Goal: Check status: Check status

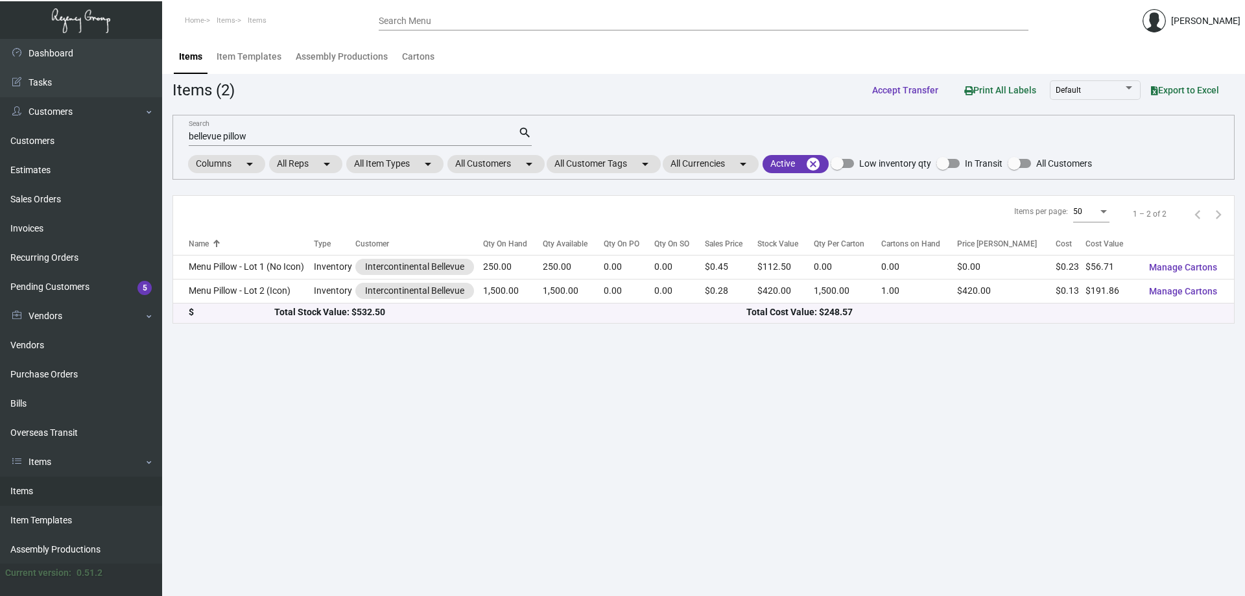
click at [506, 525] on main "Items Item Templates Assembly Productions Cartons Items (2) Accept Transfer Pri…" at bounding box center [703, 317] width 1083 height 557
click at [67, 204] on link "Sales Orders" at bounding box center [81, 199] width 162 height 29
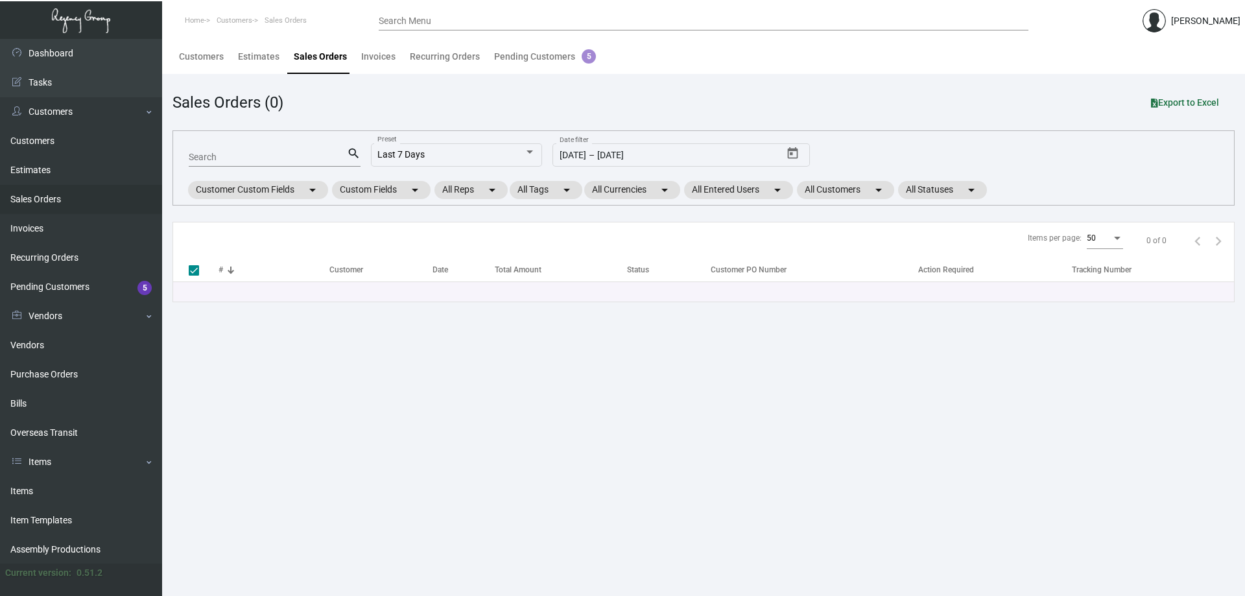
click at [87, 189] on link "Sales Orders" at bounding box center [81, 199] width 162 height 29
click at [90, 493] on link "Items" at bounding box center [81, 490] width 162 height 29
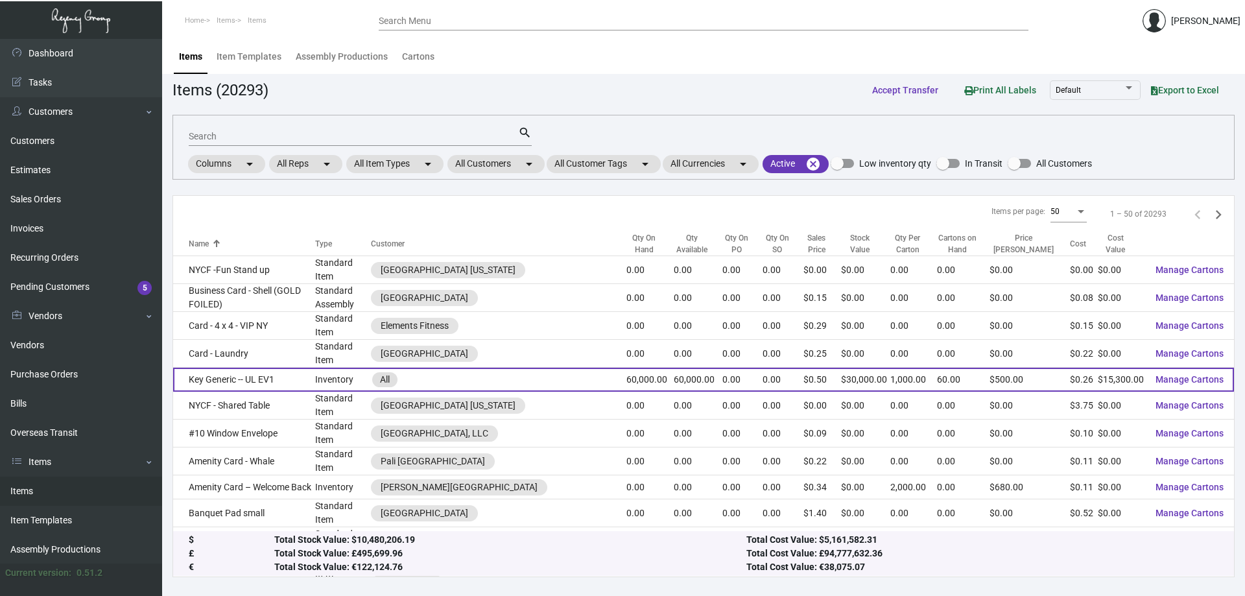
click at [318, 369] on td "Inventory" at bounding box center [343, 380] width 56 height 24
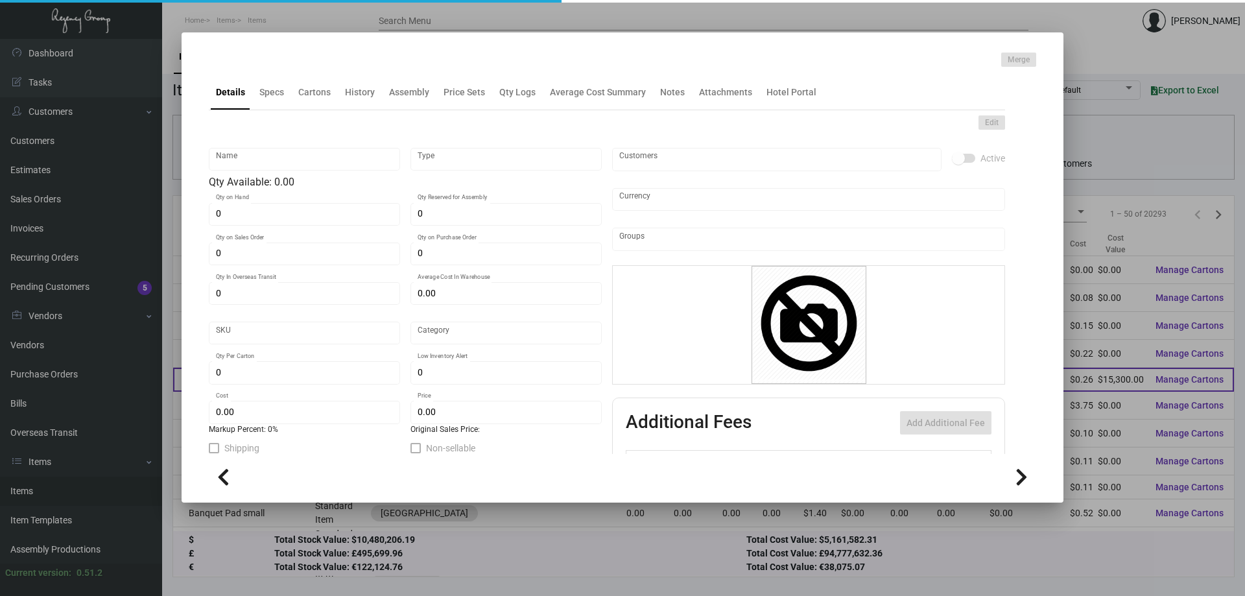
type input "Key Generic -- UL EV1"
type input "Inventory"
type input "60,000"
type input "$ 0.25988"
type input "Overseas"
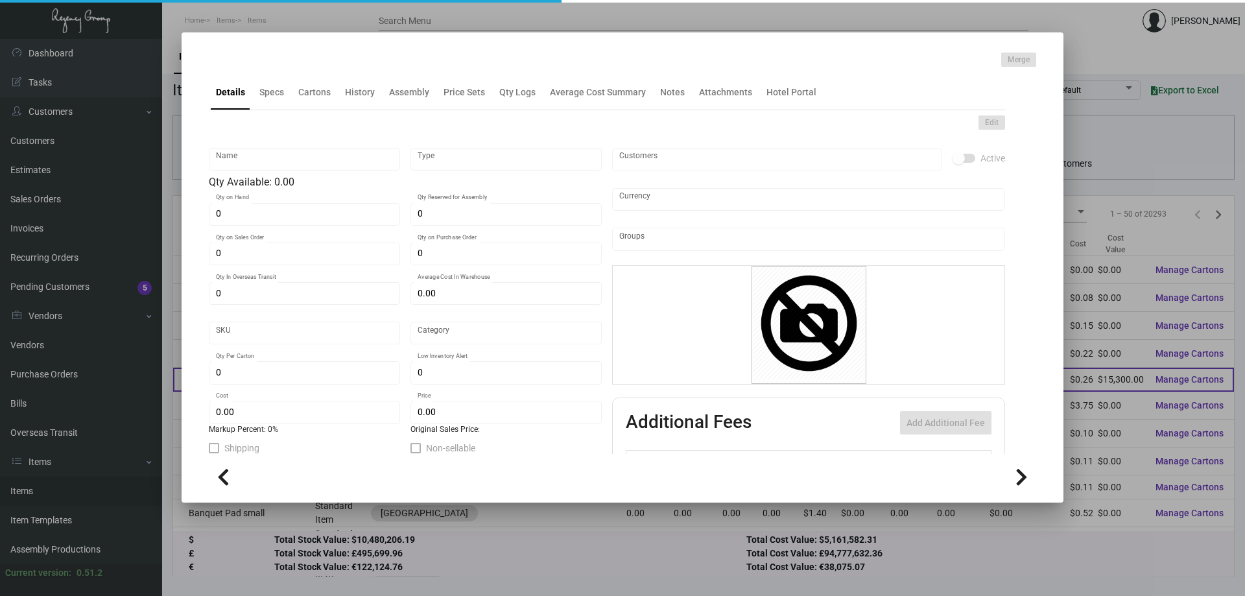
type input "1,000"
type input "$ 0.255"
type input "$ 0.50"
checkbox input "true"
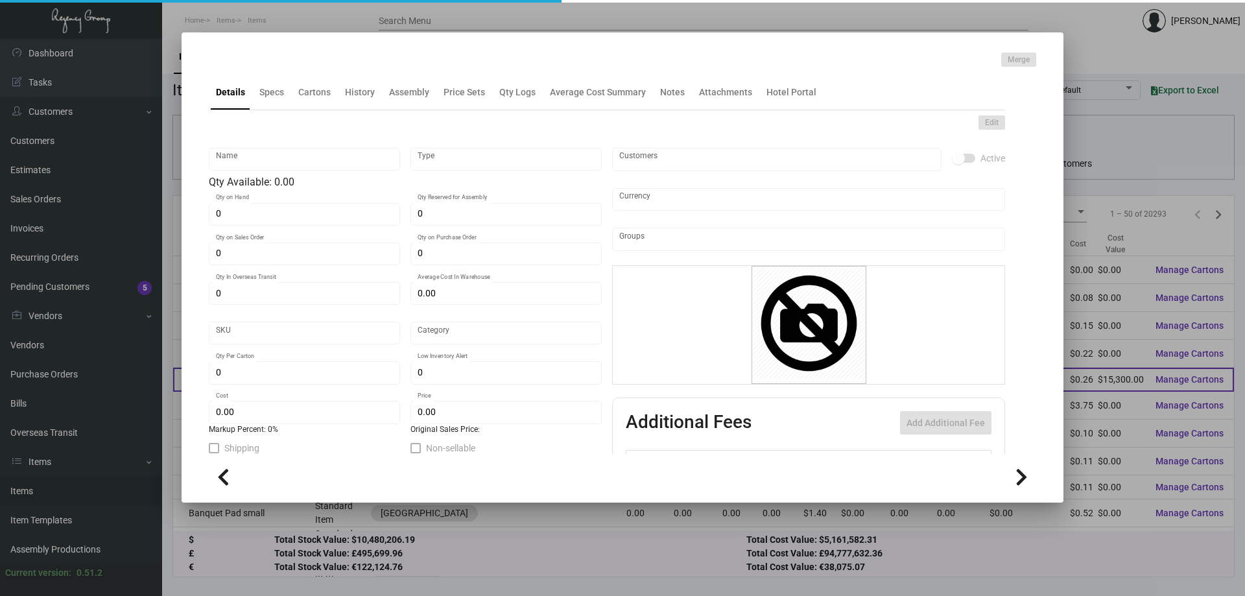
type input "United States Dollar $"
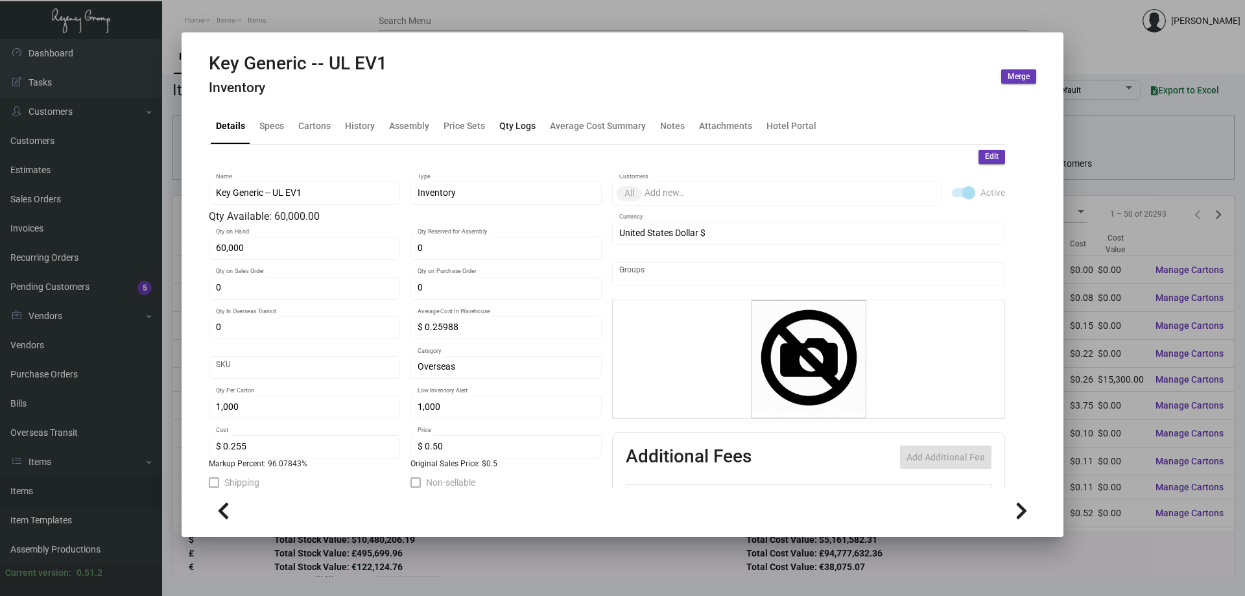
click at [525, 127] on div "Qty Logs" at bounding box center [517, 126] width 36 height 14
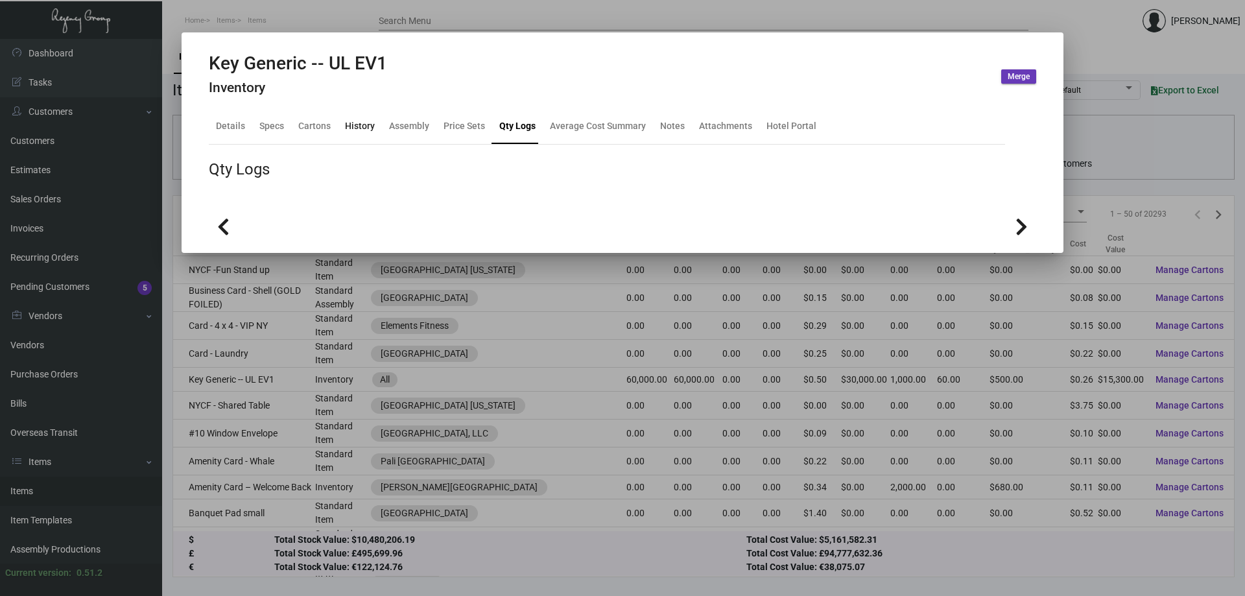
click at [362, 130] on div "History" at bounding box center [360, 126] width 30 height 14
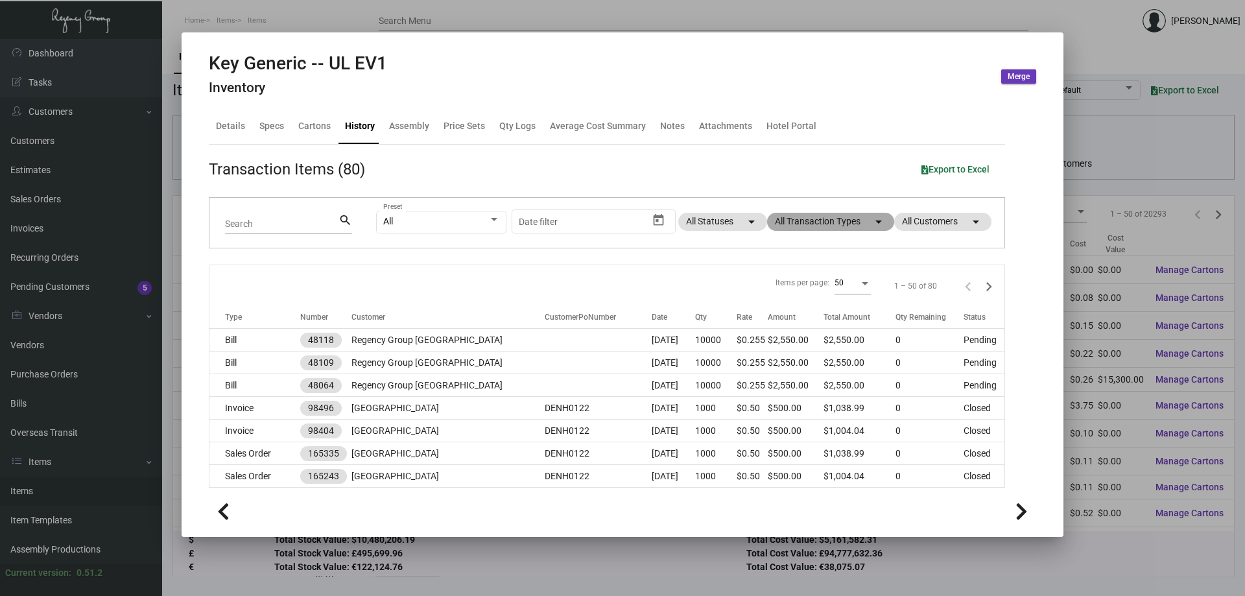
click at [816, 224] on mat-chip "All Transaction Types arrow_drop_down" at bounding box center [830, 222] width 127 height 18
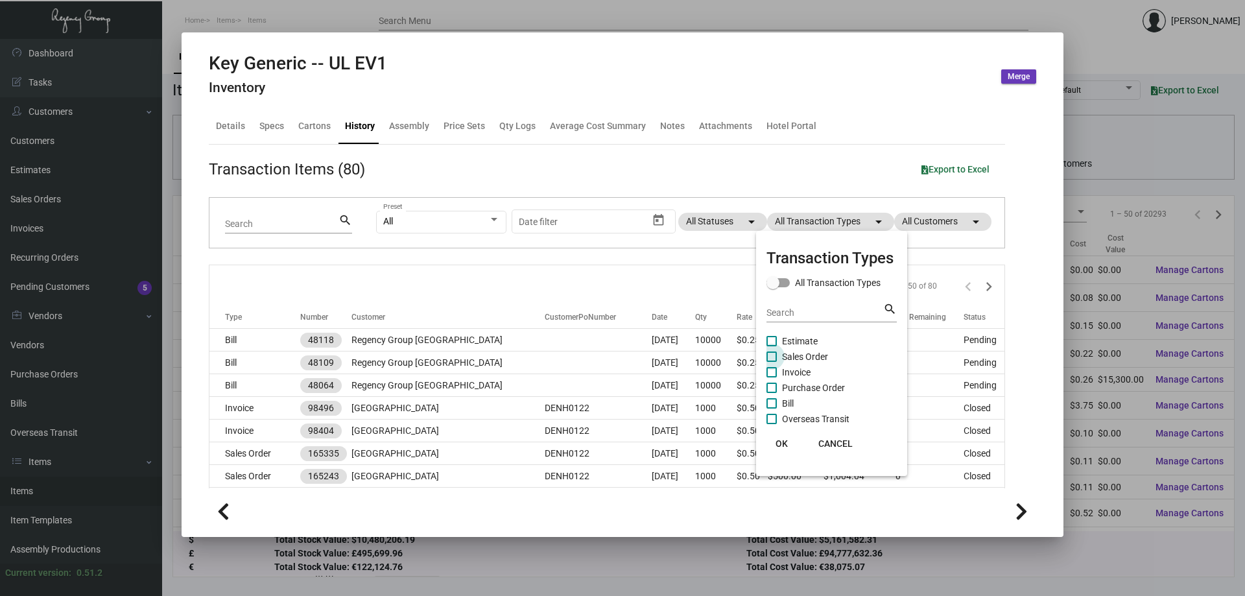
click at [808, 355] on span "Sales Order" at bounding box center [805, 357] width 46 height 16
click at [771, 362] on input "Sales Order" at bounding box center [771, 362] width 1 height 1
checkbox input "true"
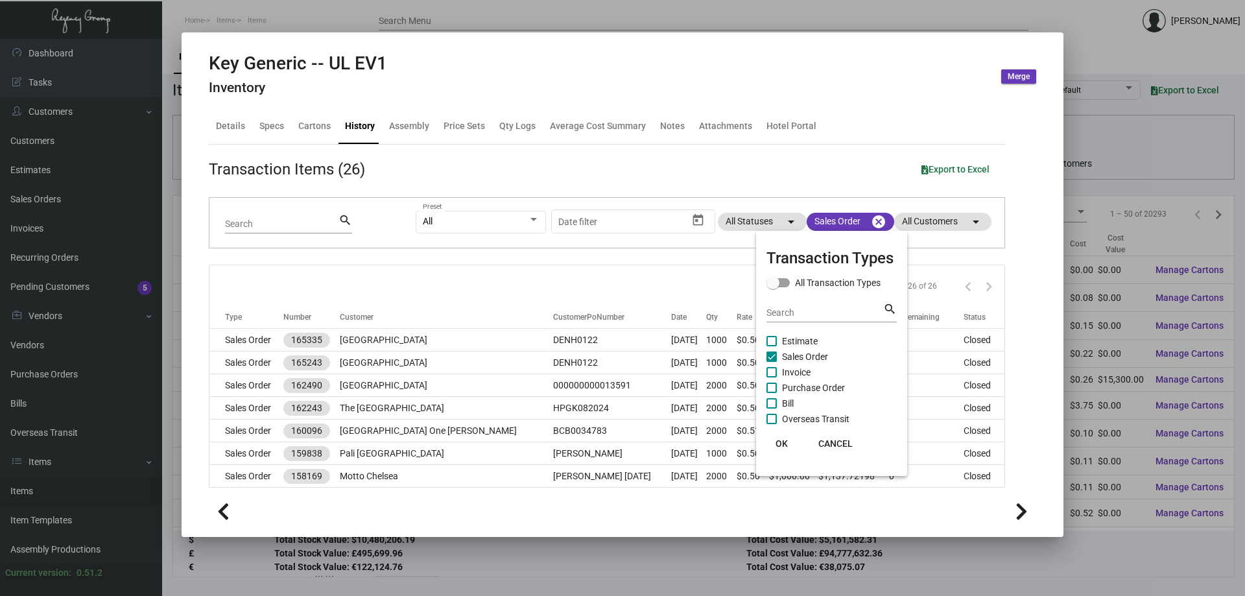
click at [784, 445] on span "OK" at bounding box center [781, 443] width 12 height 10
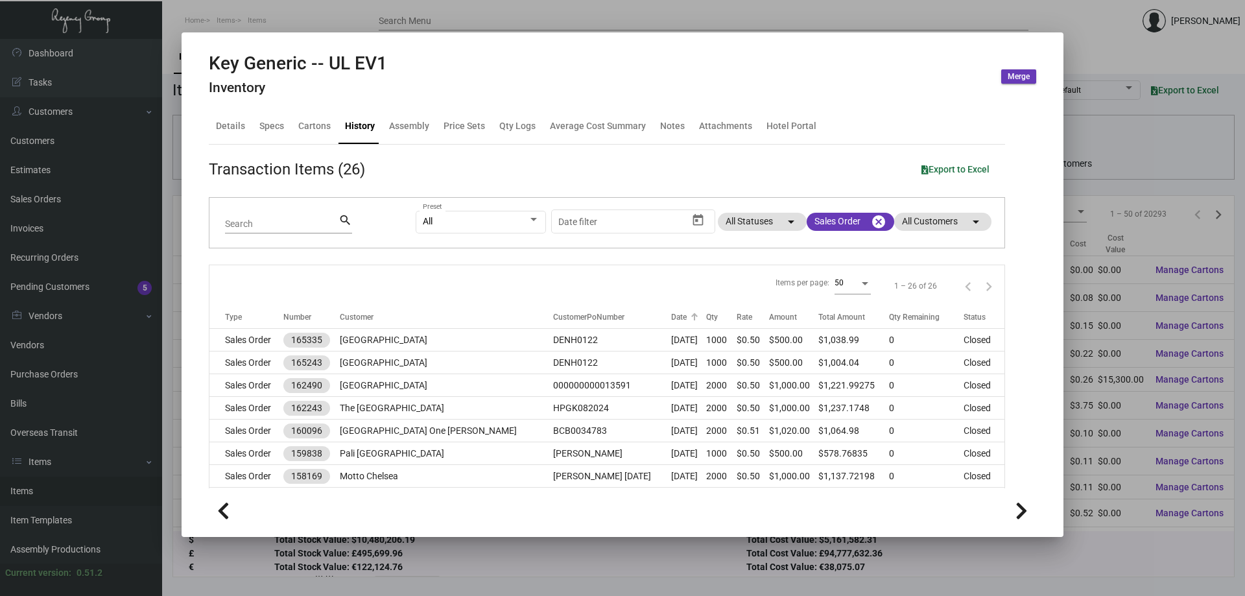
click at [673, 316] on div "Date" at bounding box center [688, 317] width 35 height 12
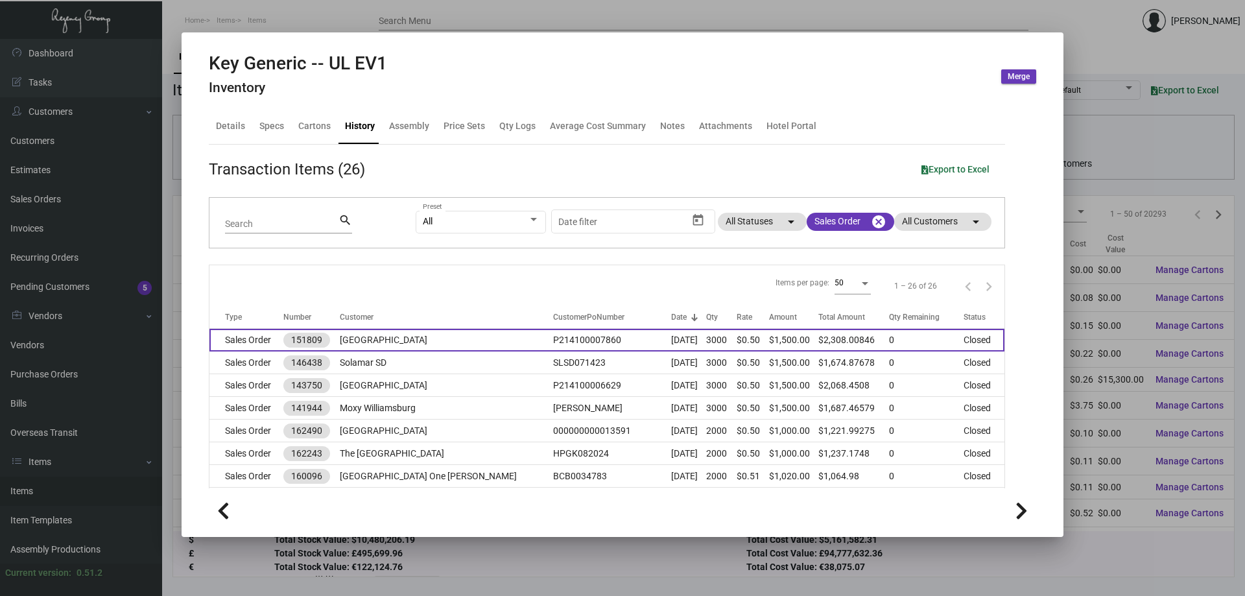
click at [391, 334] on td "[GEOGRAPHIC_DATA]" at bounding box center [446, 340] width 213 height 23
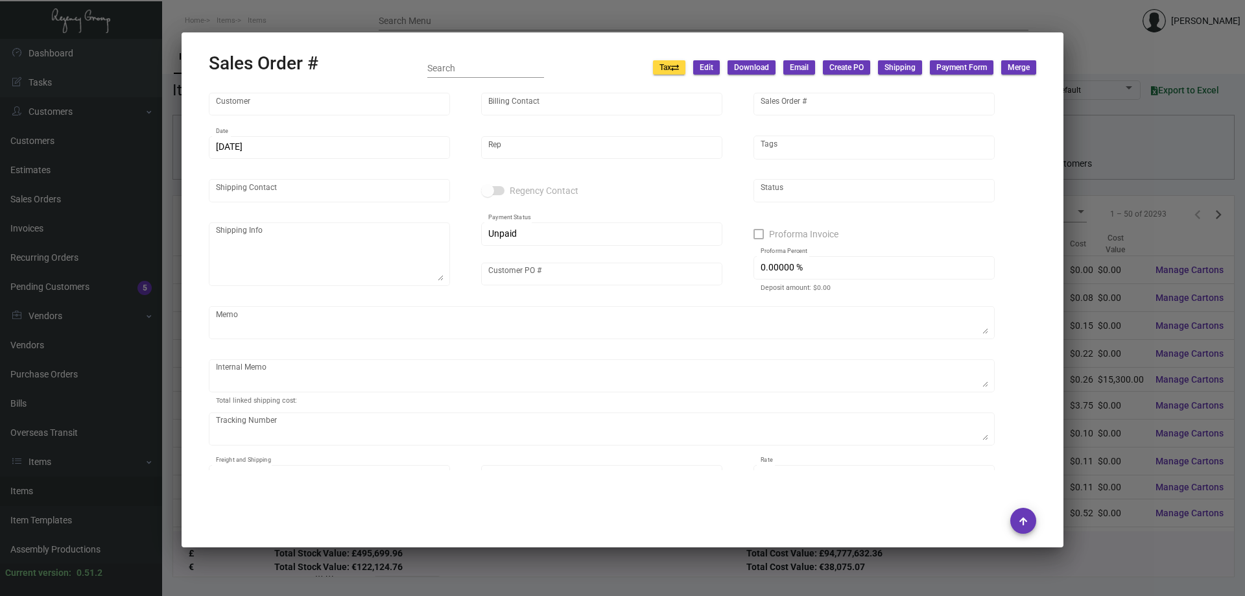
type input "[GEOGRAPHIC_DATA]"
type input "[PERSON_NAME]"
type input "151809"
type input "[DATE]"
type input "[PERSON_NAME]"
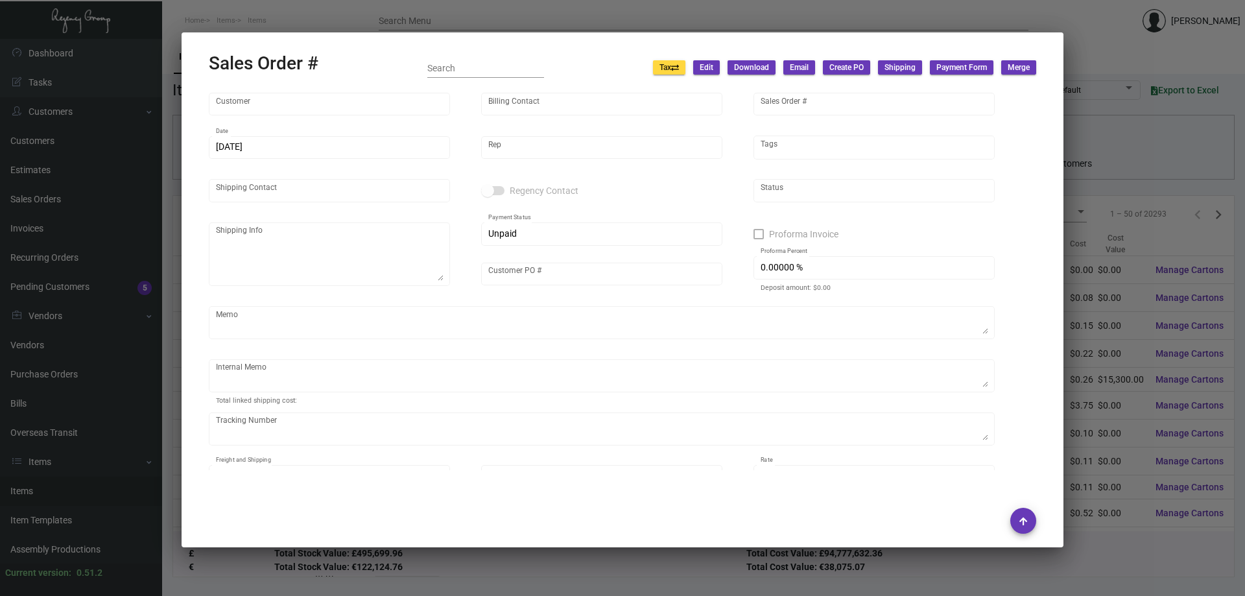
type input "[PERSON_NAME]"
type textarea "[GEOGRAPHIC_DATA] - [PERSON_NAME] [STREET_ADDRESS][US_STATE]"
type input "P214100007860"
type textarea "NY Delivery [DATE]"
type input "United States Dollar $"
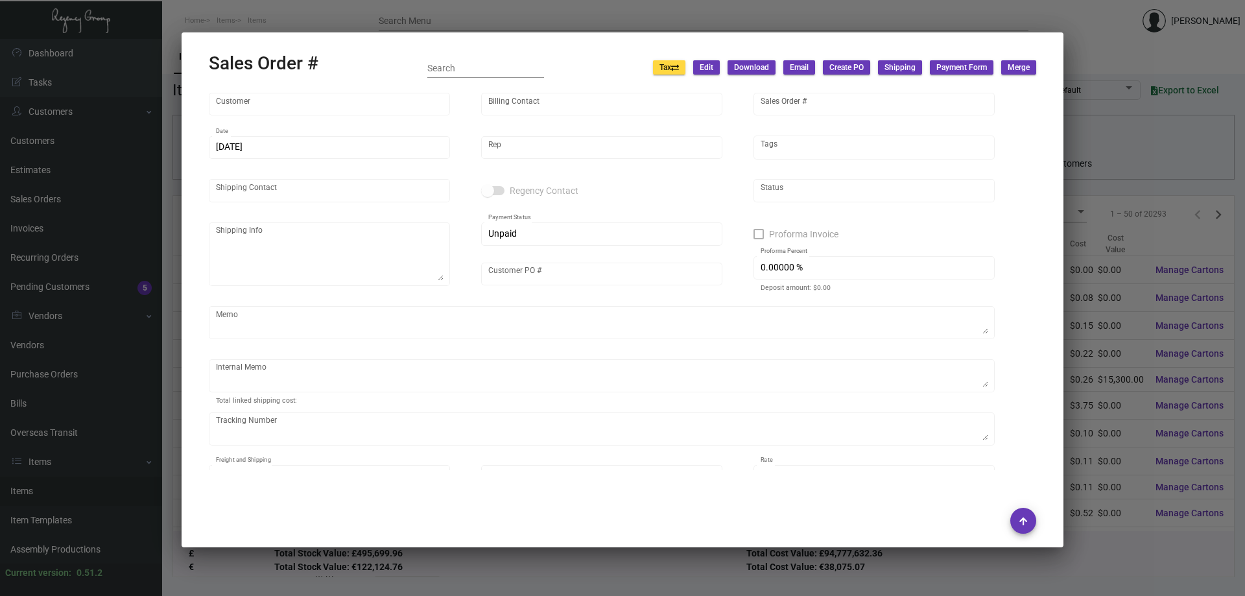
type input "$ 109.87"
